Goal: Use online tool/utility: Utilize a website feature to perform a specific function

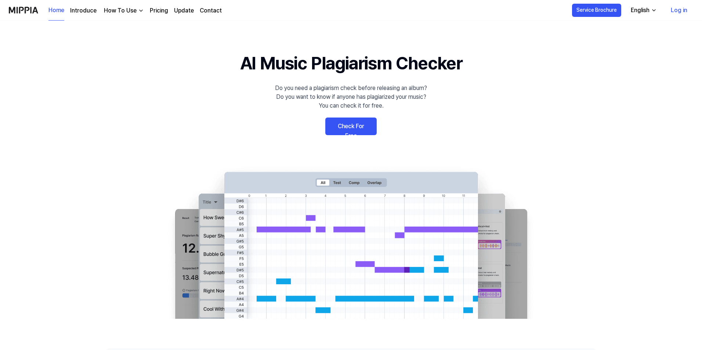
click at [349, 129] on link "Check For Free" at bounding box center [350, 127] width 51 height 18
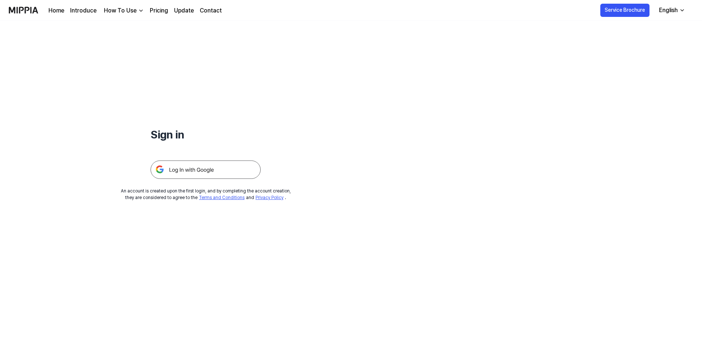
click at [223, 165] on img at bounding box center [206, 170] width 110 height 18
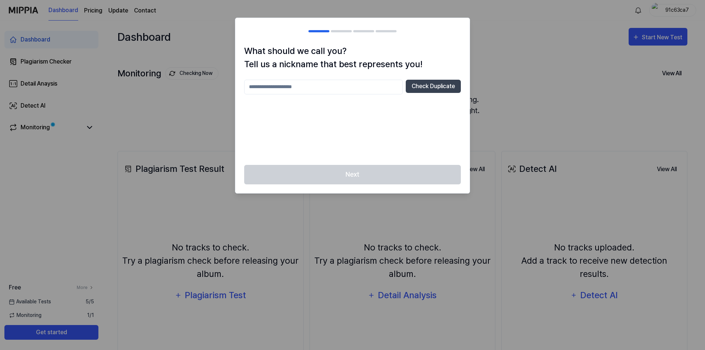
click at [336, 87] on input "text" at bounding box center [323, 87] width 159 height 15
type input "****"
click at [424, 90] on button "Check Duplicate" at bounding box center [433, 86] width 55 height 13
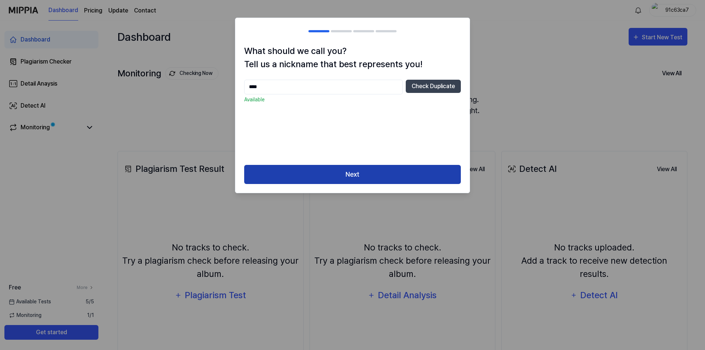
click at [368, 170] on button "Next" at bounding box center [352, 174] width 217 height 19
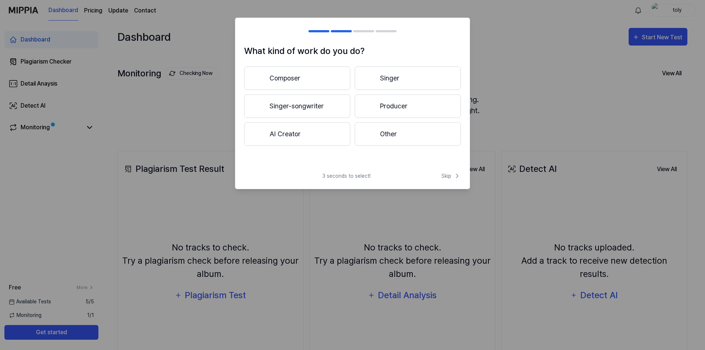
click at [325, 82] on button "Composer" at bounding box center [297, 78] width 106 height 24
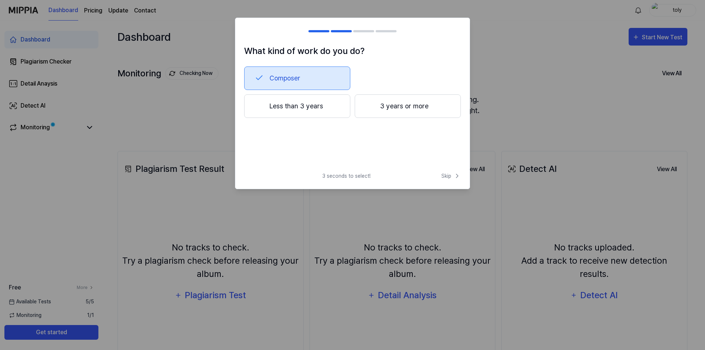
click at [314, 111] on button "Less than 3 years" at bounding box center [297, 106] width 106 height 24
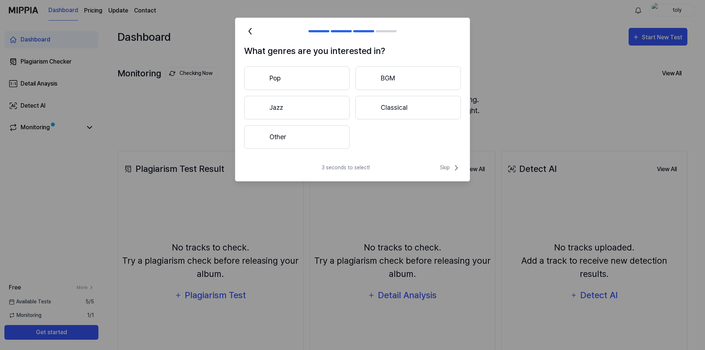
click at [325, 145] on button "Other" at bounding box center [296, 137] width 105 height 24
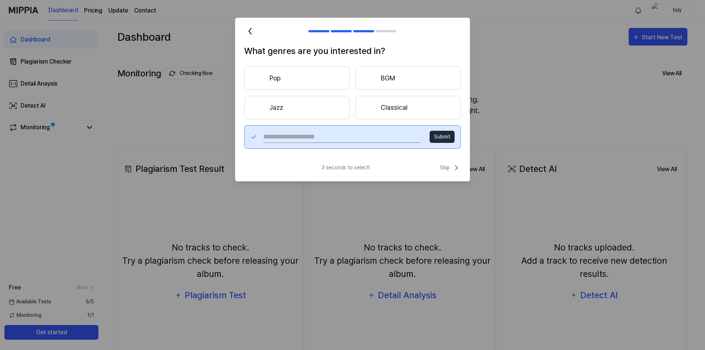
click at [317, 83] on button "Pop" at bounding box center [296, 78] width 105 height 24
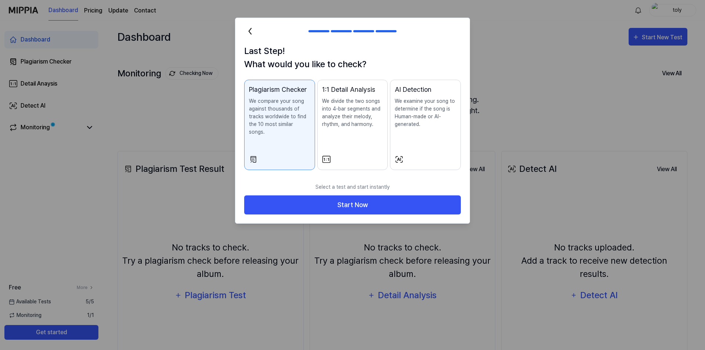
click at [361, 138] on div "1:1 Detail Analysis We divide the two songs into 4-bar segments and analyze the…" at bounding box center [352, 113] width 61 height 58
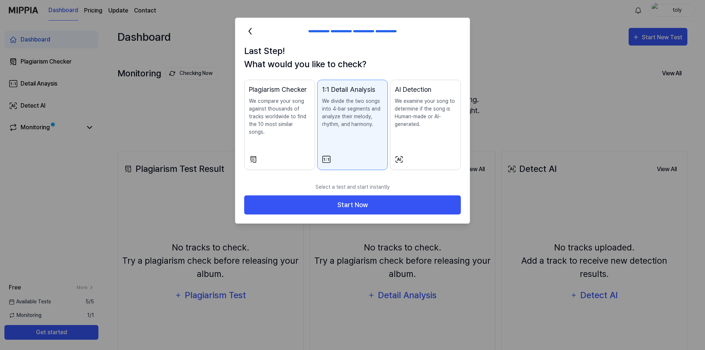
click at [303, 134] on div "Plagiarism Checker We compare your song against thousands of tracks worldwide t…" at bounding box center [279, 117] width 61 height 66
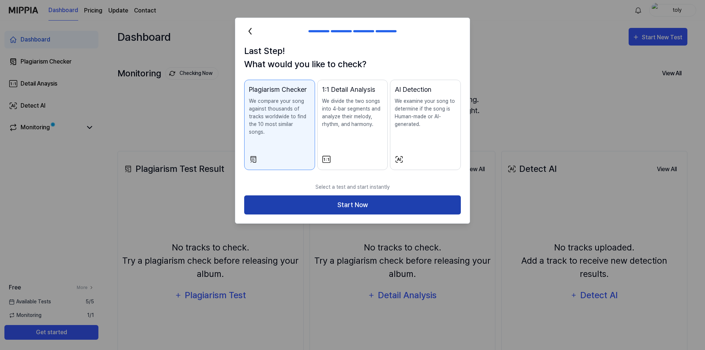
click at [376, 200] on button "Start Now" at bounding box center [352, 204] width 217 height 19
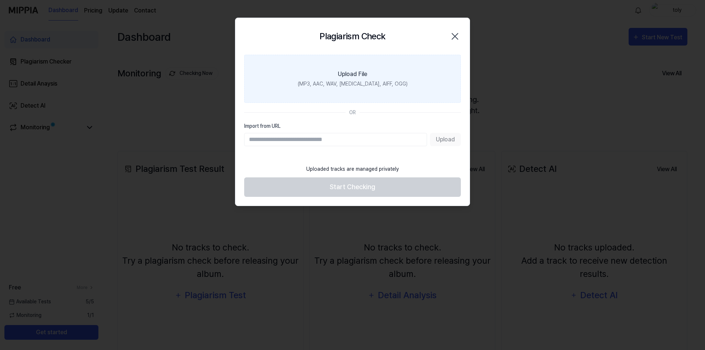
click at [365, 87] on div "(MP3, AAC, WAV, [MEDICAL_DATA], AIFF, OGG)" at bounding box center [353, 84] width 110 height 8
click at [0, 0] on input "Upload File (MP3, AAC, WAV, [MEDICAL_DATA], AIFF, OGG)" at bounding box center [0, 0] width 0 height 0
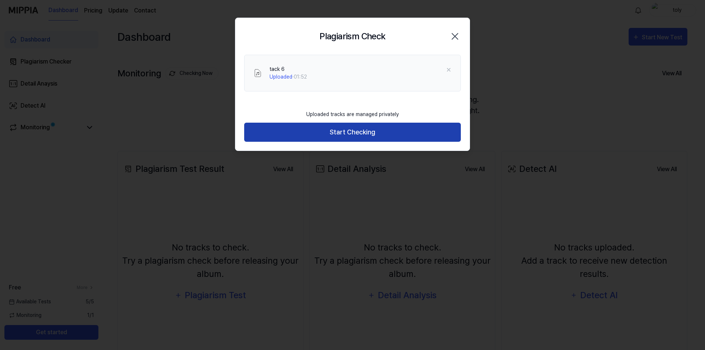
click at [373, 136] on button "Start Checking" at bounding box center [352, 132] width 217 height 19
